Goal: Task Accomplishment & Management: Use online tool/utility

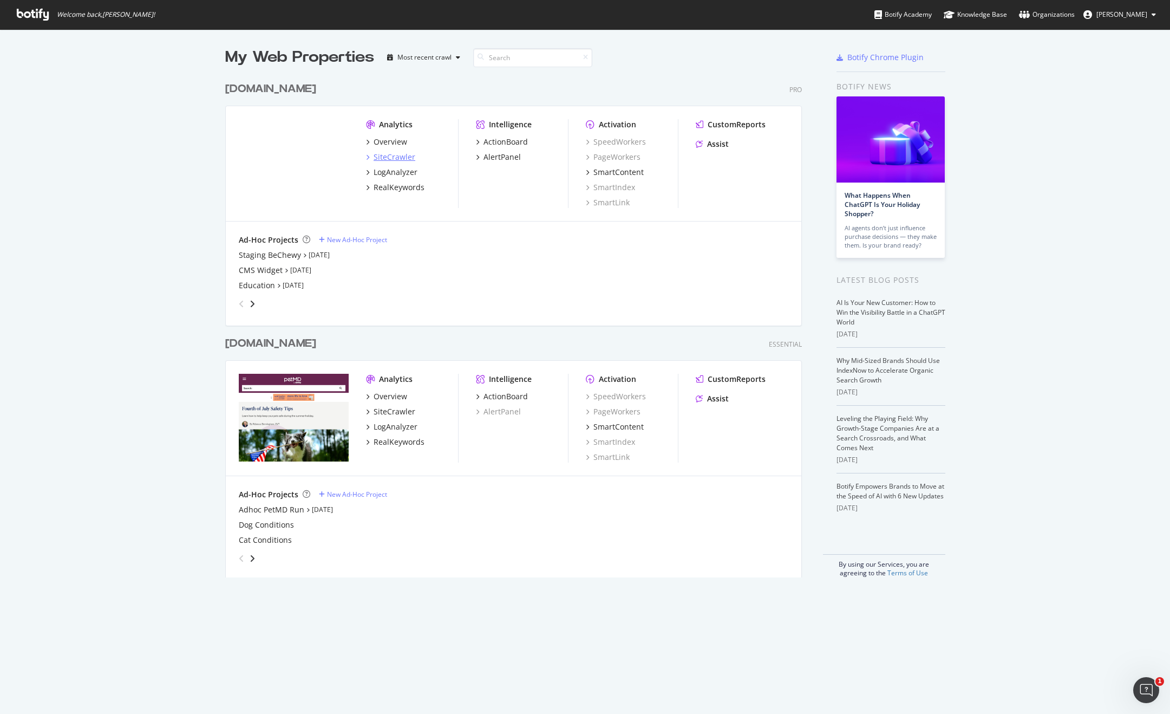
click at [396, 161] on div "SiteCrawler" at bounding box center [395, 157] width 42 height 11
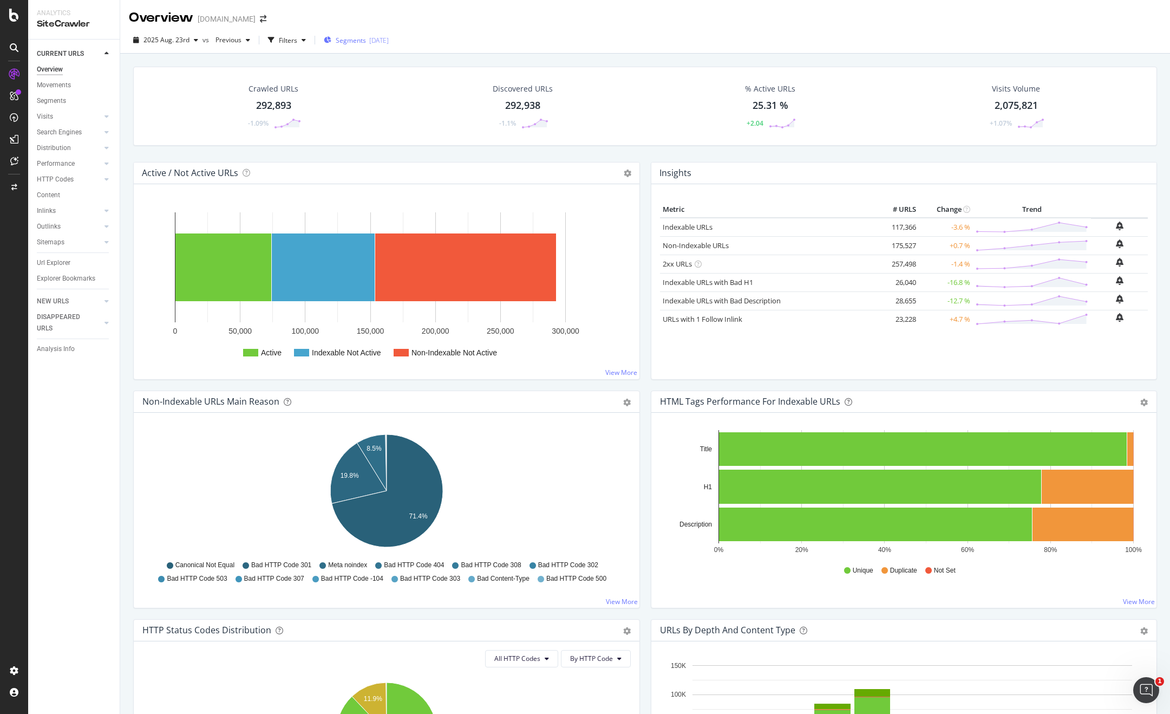
click at [337, 40] on span "Segments" at bounding box center [351, 40] width 30 height 9
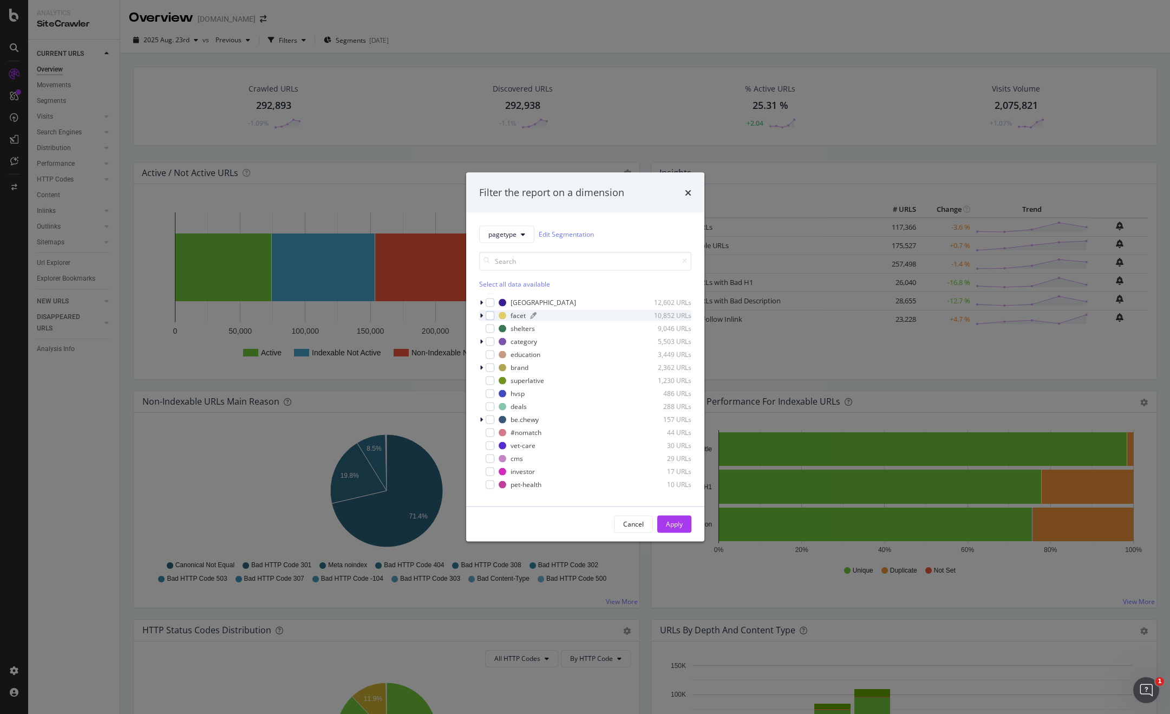
scroll to position [37, 0]
click at [492, 367] on div "modal" at bounding box center [490, 368] width 9 height 9
click at [675, 518] on div "Apply" at bounding box center [674, 524] width 17 height 16
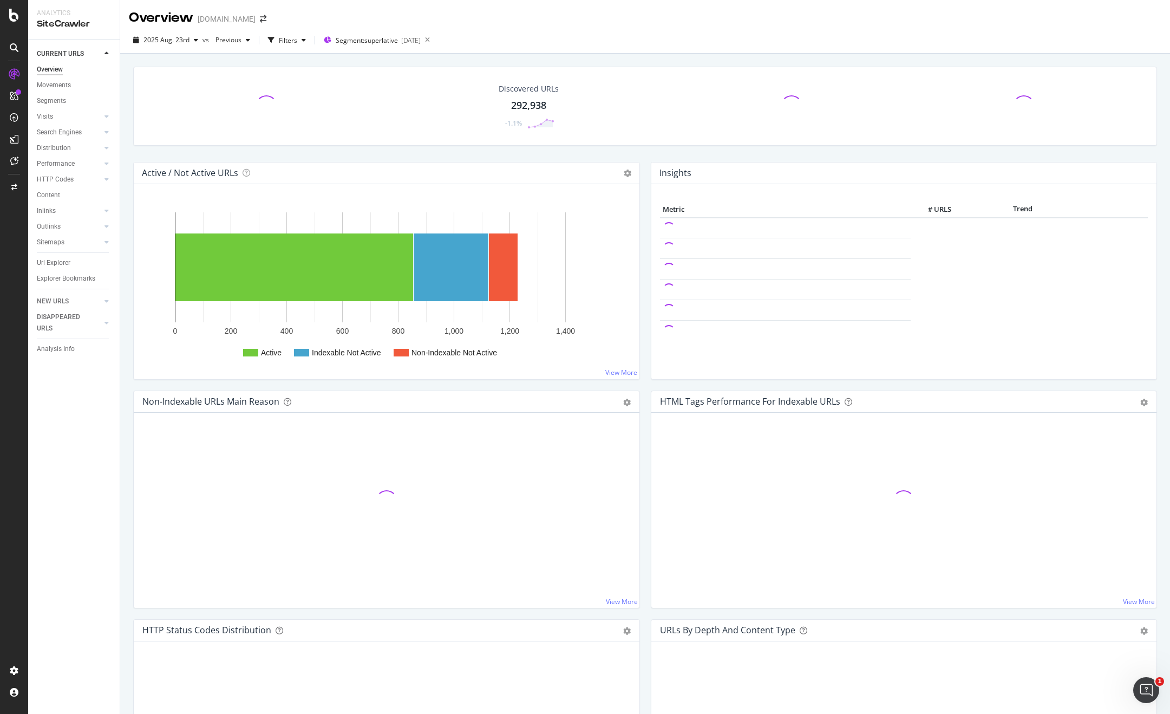
click at [243, 102] on div at bounding box center [266, 106] width 233 height 22
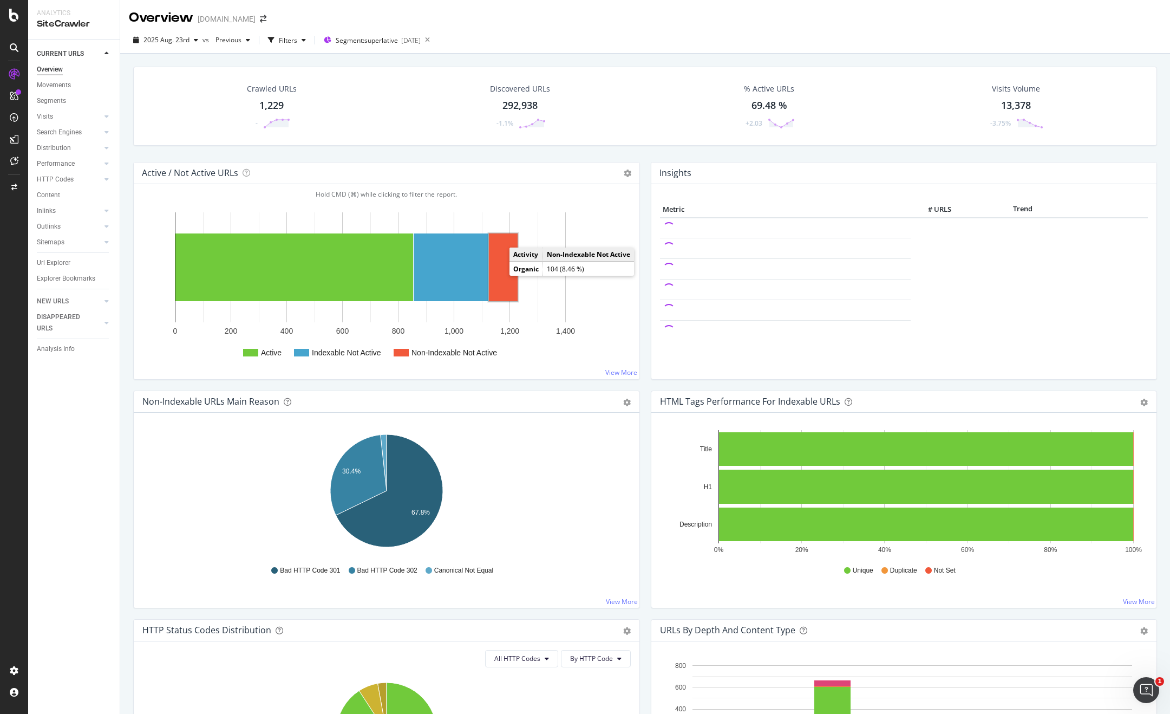
click at [504, 282] on rect "A chart." at bounding box center [503, 267] width 29 height 68
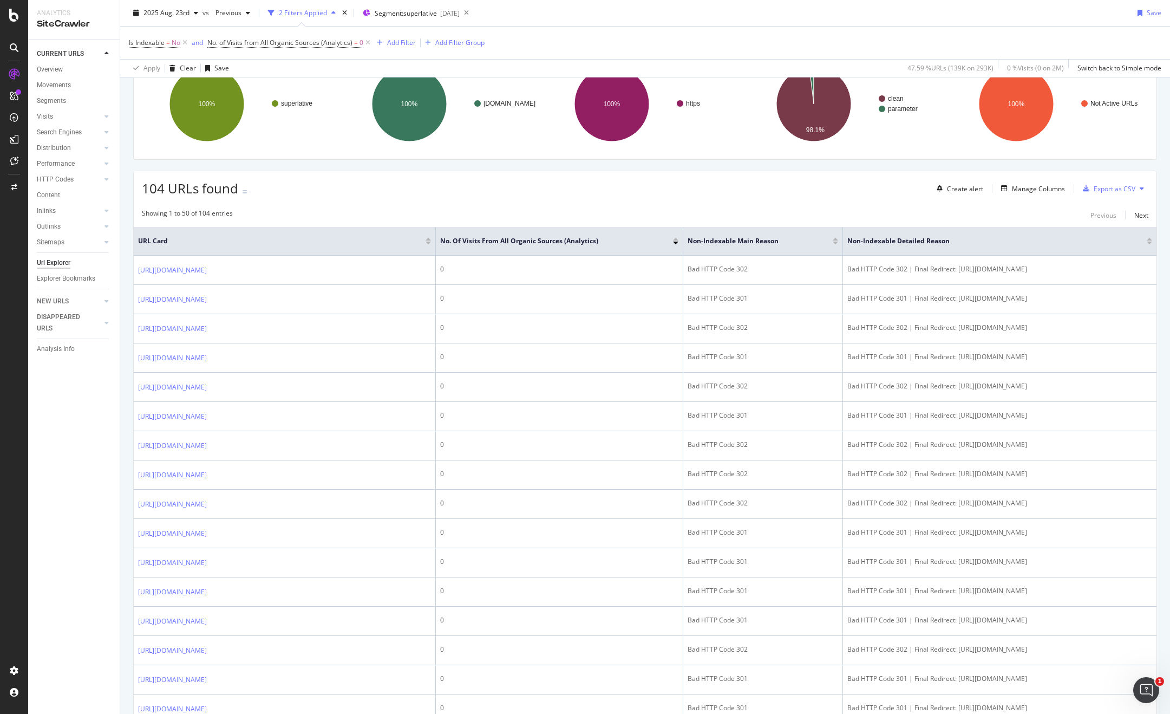
scroll to position [114, 0]
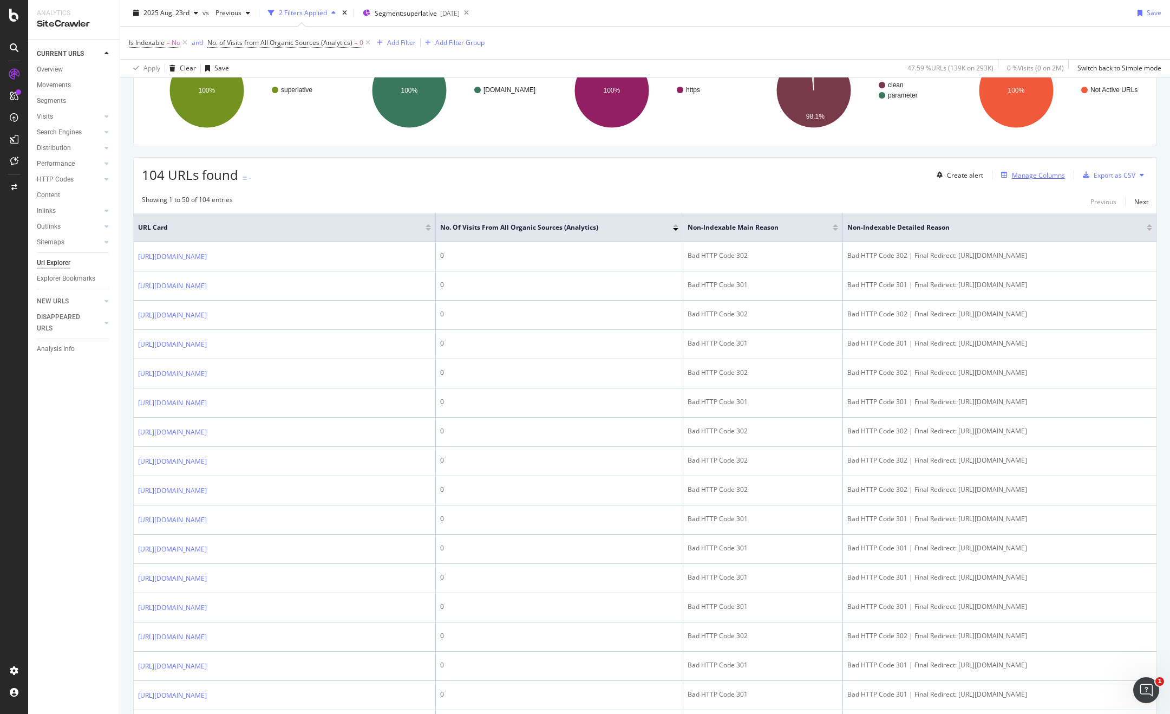
click at [1042, 177] on div "Manage Columns" at bounding box center [1038, 175] width 53 height 9
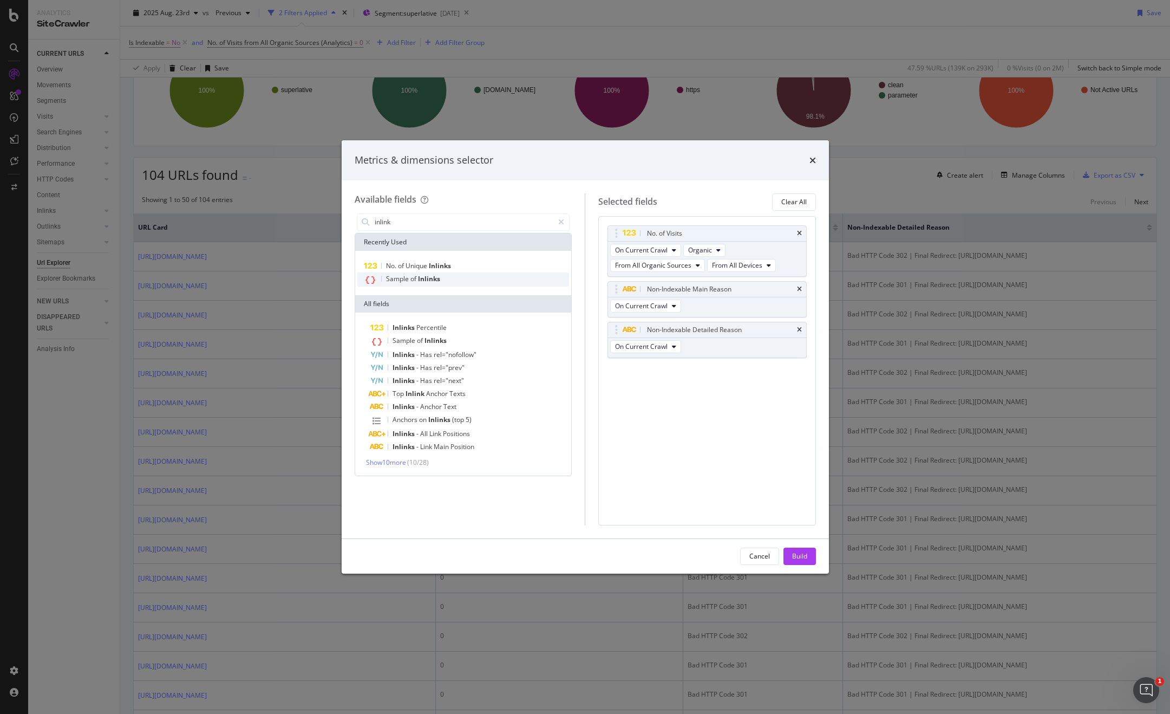
type input "inlink"
click at [492, 283] on div "Sample of Inlinks" at bounding box center [463, 279] width 212 height 14
click at [800, 330] on icon "times" at bounding box center [799, 330] width 5 height 6
click at [799, 292] on div "Non-Indexable Main Reason" at bounding box center [707, 289] width 198 height 15
click at [799, 290] on icon "times" at bounding box center [799, 289] width 5 height 6
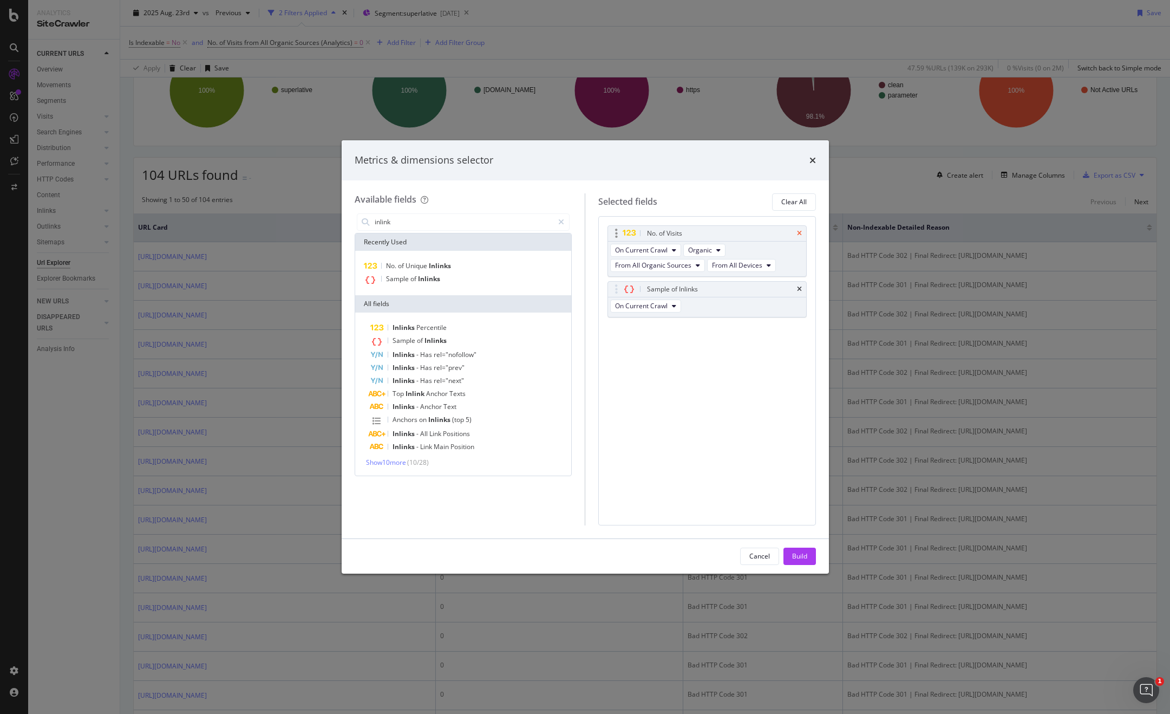
click at [800, 236] on icon "times" at bounding box center [799, 233] width 5 height 6
click at [801, 556] on div "Build" at bounding box center [799, 555] width 15 height 9
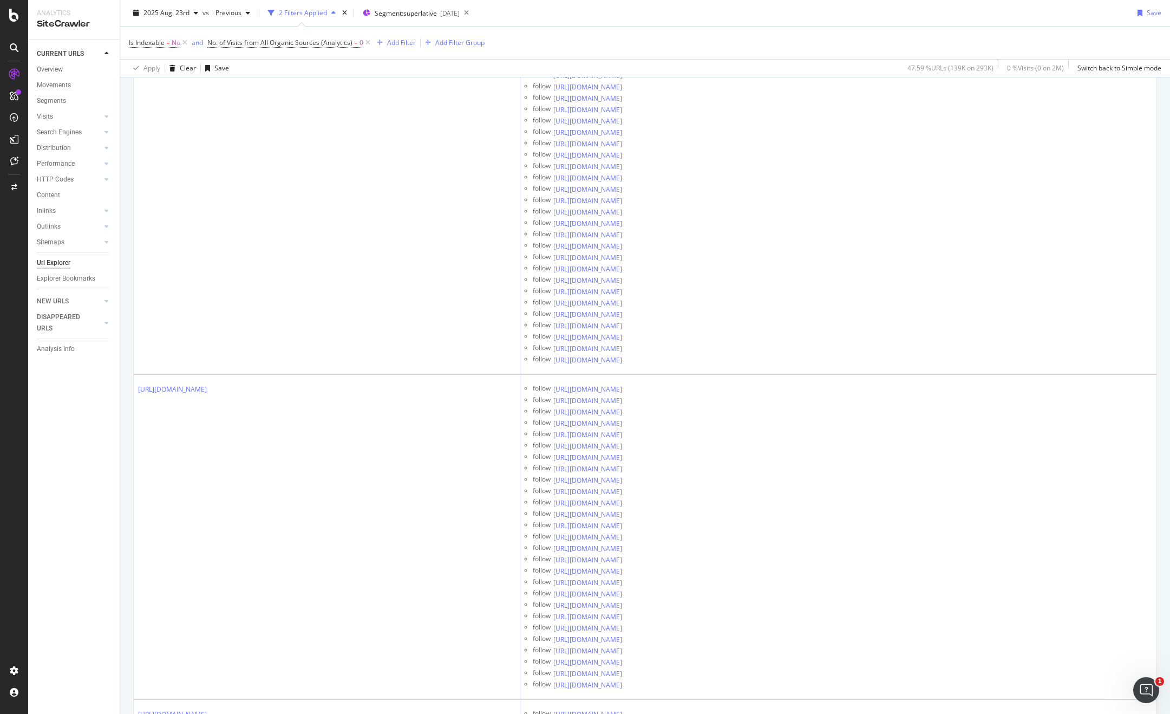
scroll to position [14414, 0]
